Goal: Transaction & Acquisition: Subscribe to service/newsletter

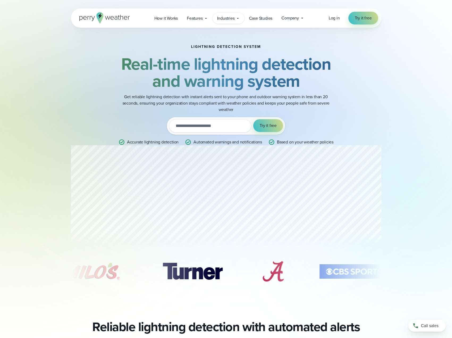
click at [231, 17] on span "Industries" at bounding box center [226, 18] width 18 height 6
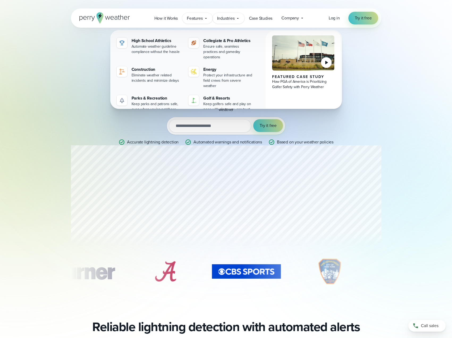
click at [192, 23] on div "Features Explore All Features Explore Perry Weather's on-site weather hardware …" at bounding box center [197, 18] width 30 height 11
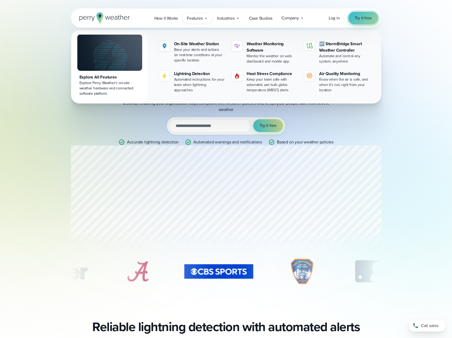
click at [366, 14] on link "Try it free" at bounding box center [364, 18] width 30 height 13
